Goal: Information Seeking & Learning: Check status

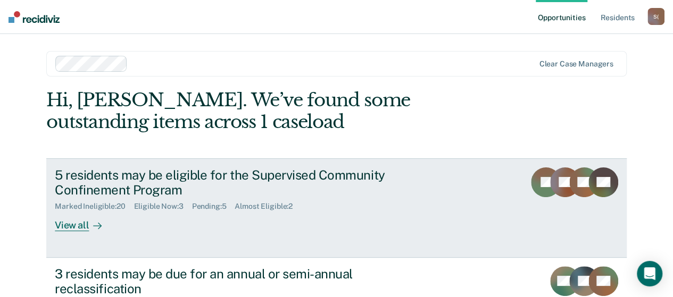
click at [74, 227] on div "View all" at bounding box center [85, 221] width 60 height 21
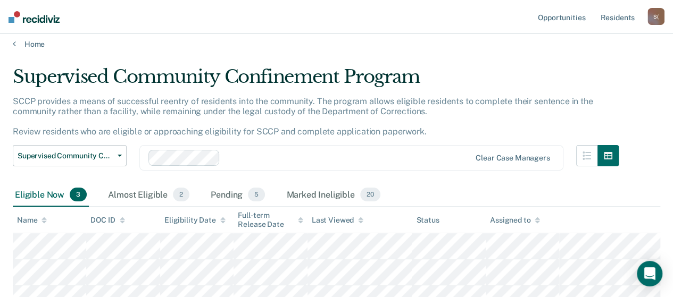
scroll to position [98, 0]
